Goal: Browse casually: Explore the website without a specific task or goal

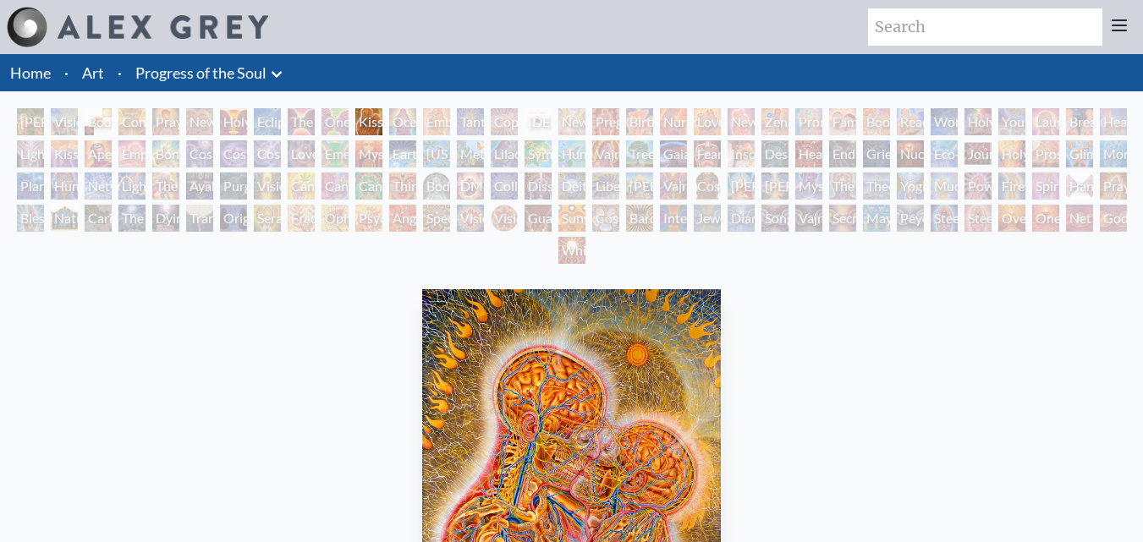
click at [358, 157] on div "Mysteriosa 2" at bounding box center [368, 153] width 27 height 27
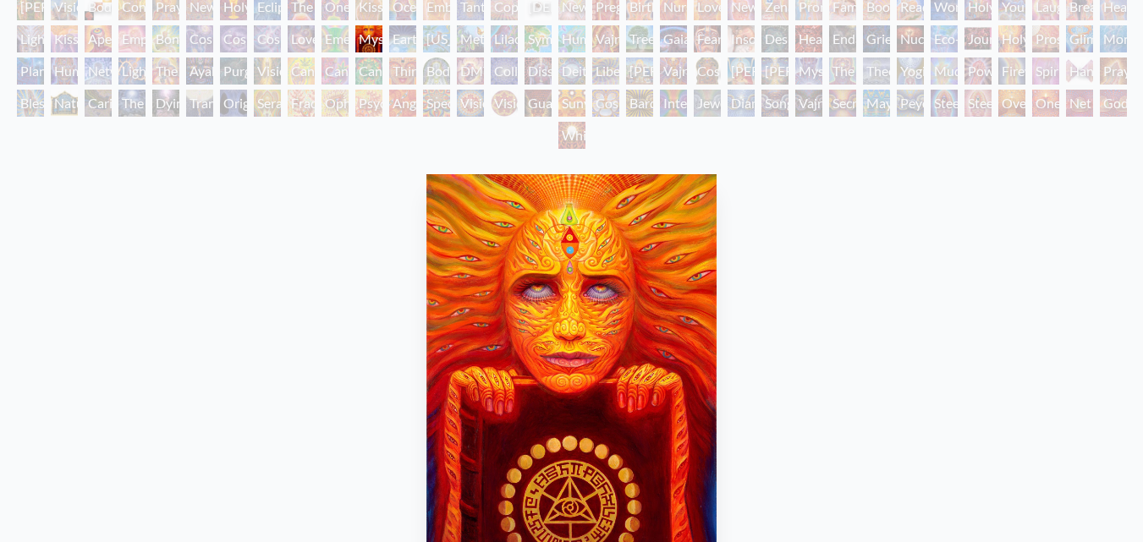
scroll to position [88, 0]
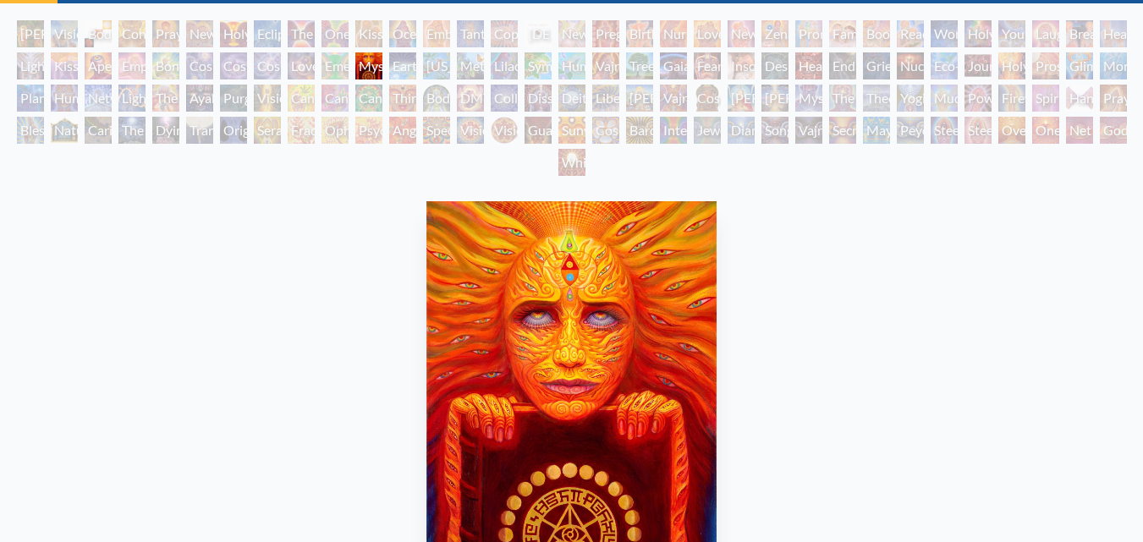
click at [364, 38] on div "Kissing" at bounding box center [368, 33] width 27 height 27
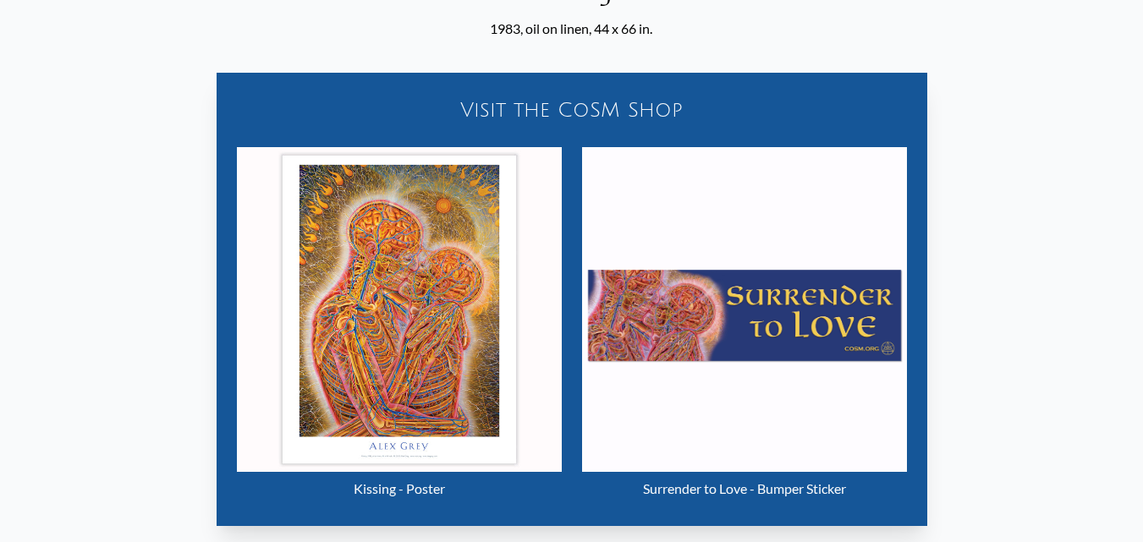
scroll to position [849, 0]
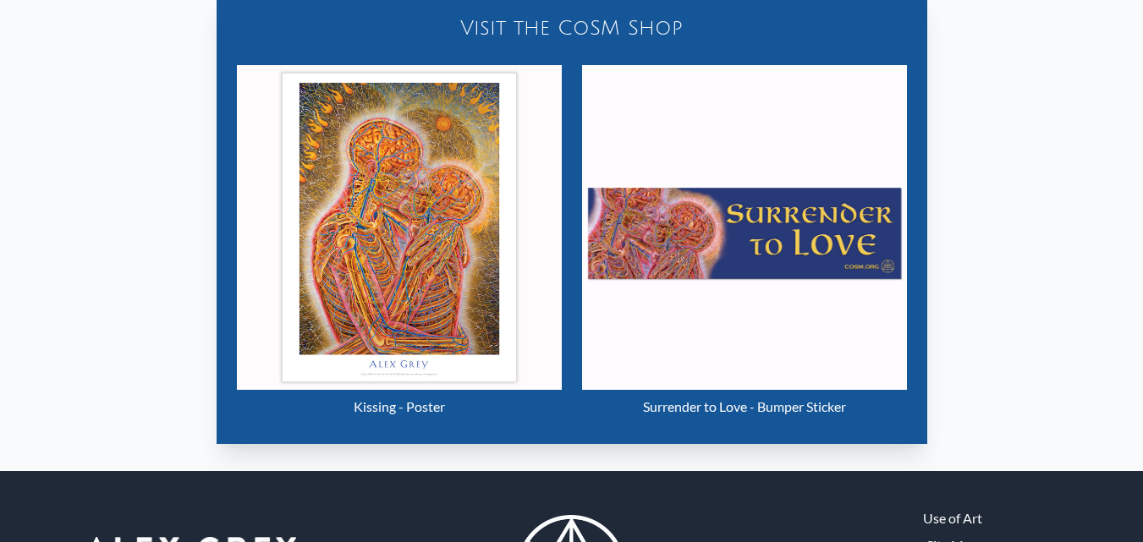
click at [714, 214] on img "11 / 133" at bounding box center [744, 227] width 325 height 325
click at [393, 206] on img "11 / 133" at bounding box center [399, 227] width 325 height 325
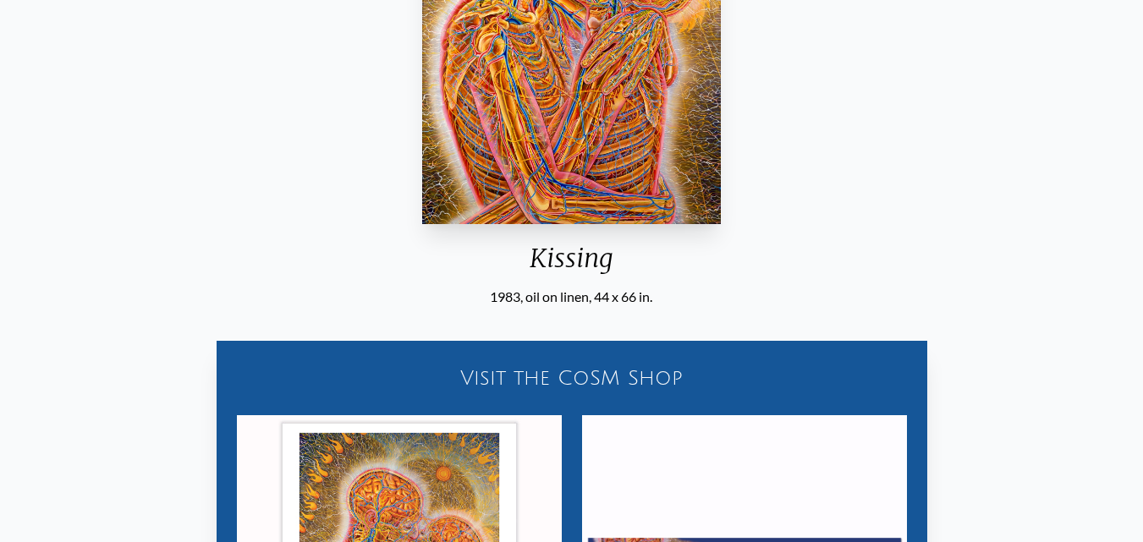
scroll to position [257, 0]
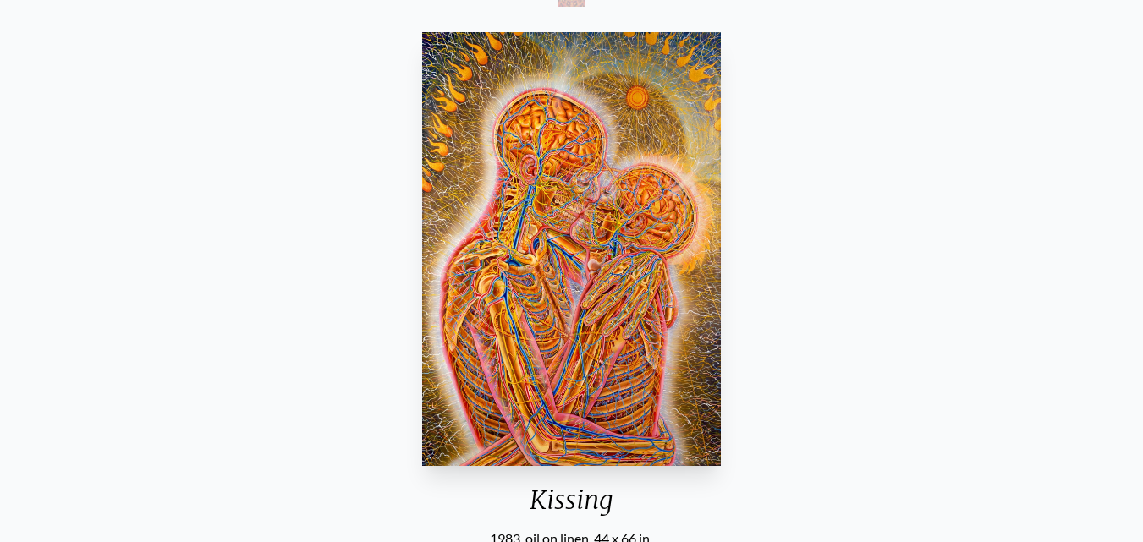
click at [354, 45] on div "Kissing 1983, oil on linen, 44 x 66 in. Visit the CoSM Shop Kissing - Poster" at bounding box center [572, 537] width 1116 height 1025
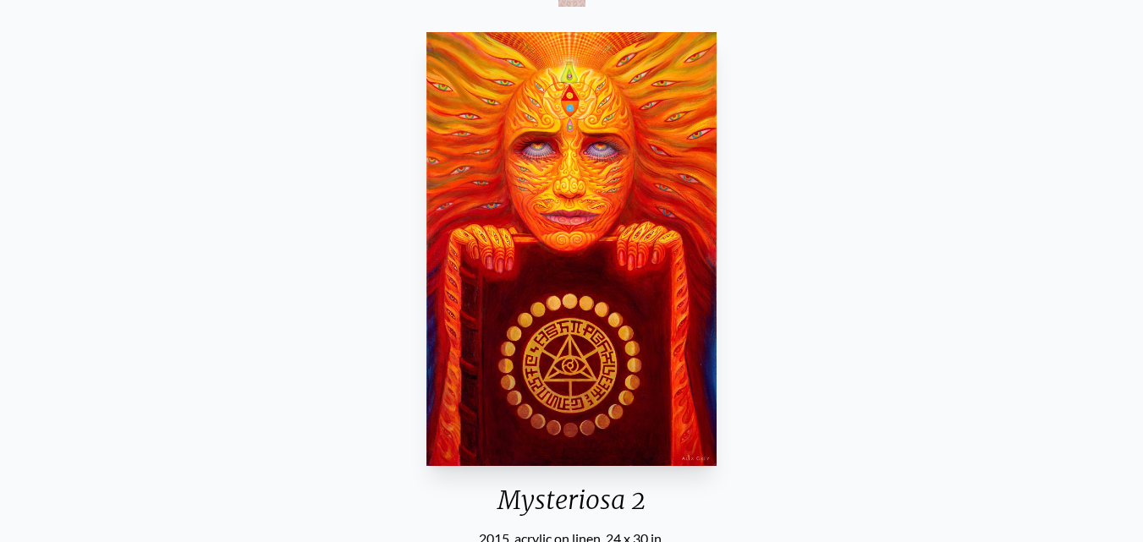
scroll to position [88, 0]
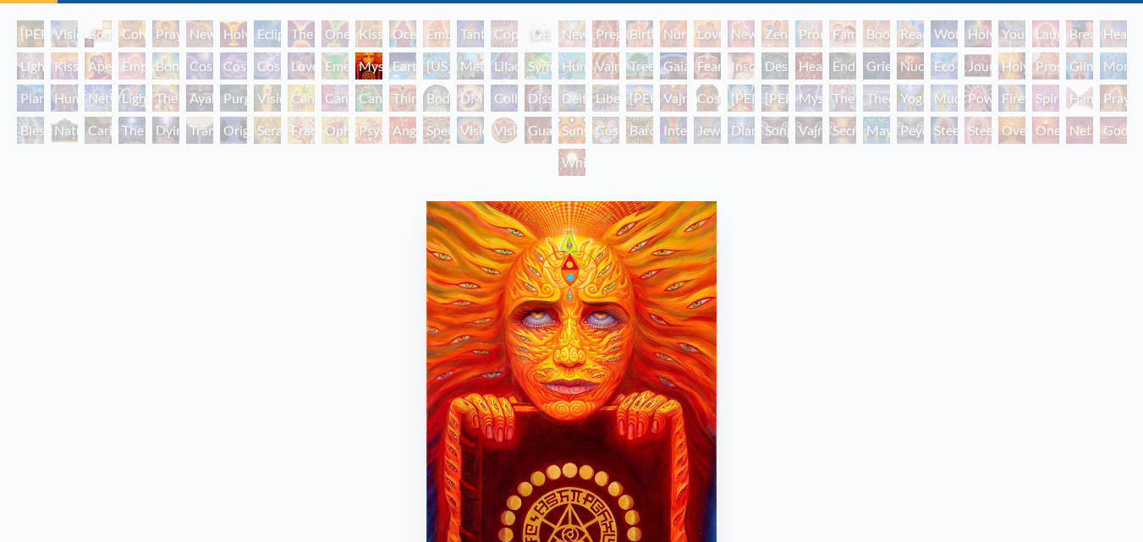
click at [382, 30] on div "Kissing" at bounding box center [368, 33] width 27 height 27
